Goal: Register for event/course

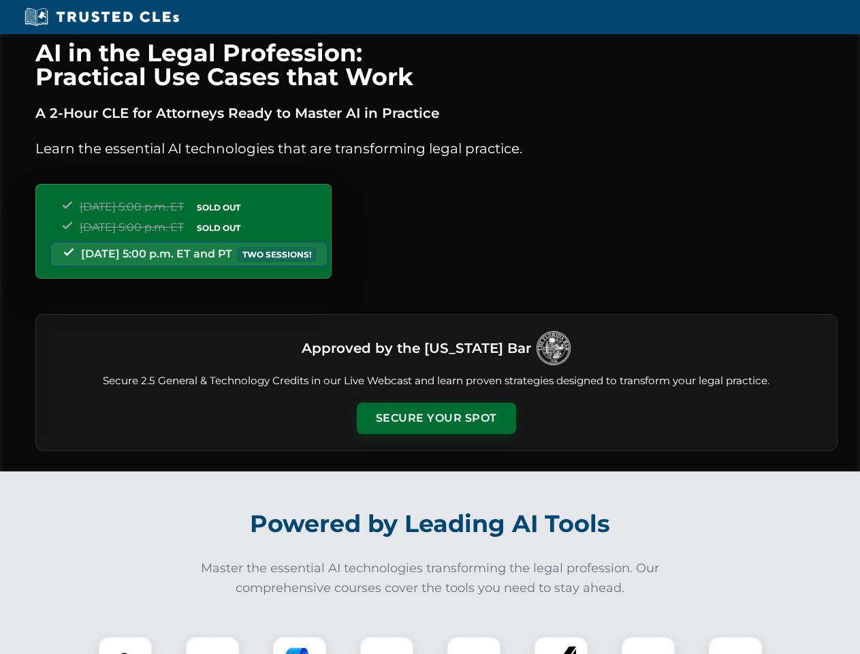
click at [436, 418] on button "Secure Your Spot" at bounding box center [436, 417] width 159 height 31
click at [125, 645] on img at bounding box center [125, 663] width 39 height 39
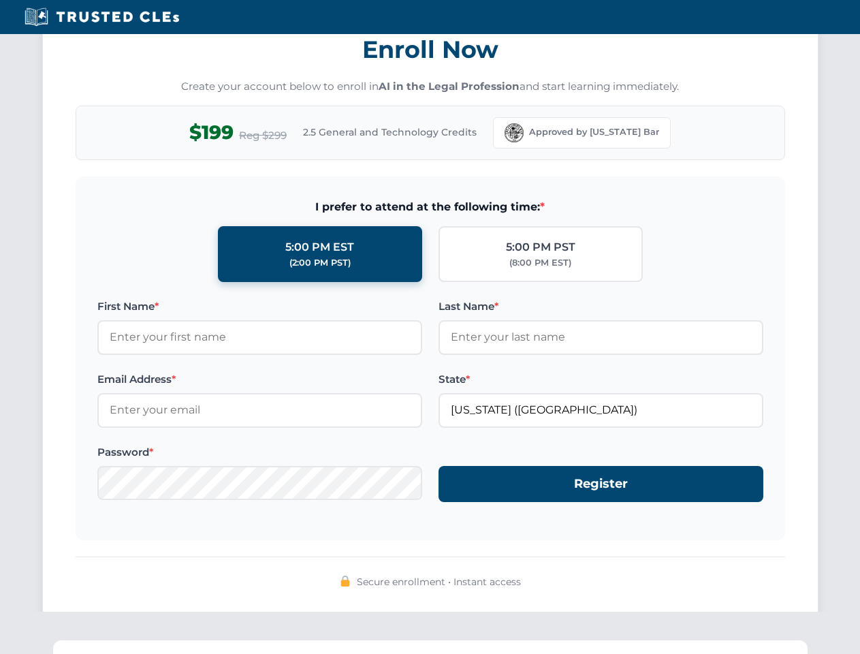
scroll to position [1337, 0]
